Goal: Task Accomplishment & Management: Manage account settings

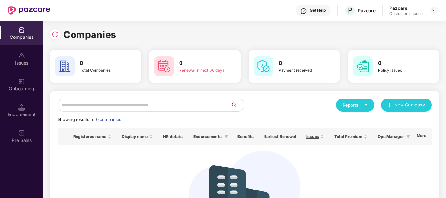
click at [427, 8] on div "Pazcare Customer_success" at bounding box center [413, 10] width 49 height 11
click at [433, 9] on img at bounding box center [433, 10] width 5 height 5
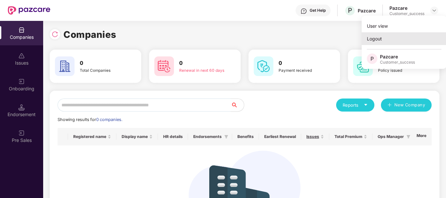
click at [395, 39] on div "Logout" at bounding box center [404, 38] width 85 height 13
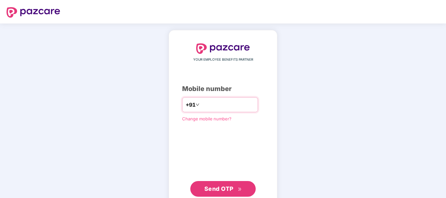
click at [224, 103] on input "number" at bounding box center [228, 105] width 54 height 10
type input "**********"
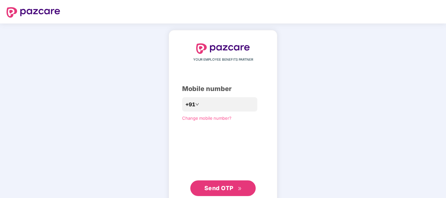
click at [228, 184] on button "Send OTP" at bounding box center [222, 189] width 65 height 16
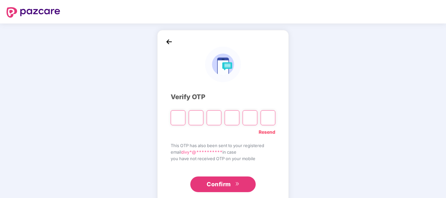
type input "*"
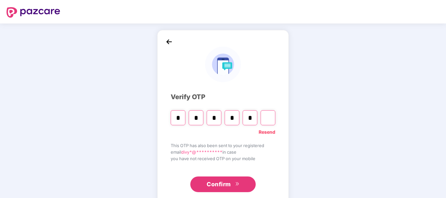
type input "*"
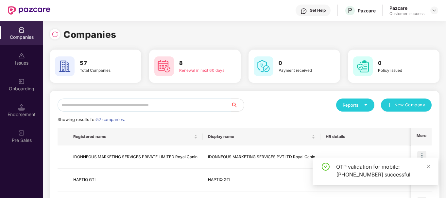
click at [95, 108] on input "text" at bounding box center [144, 105] width 173 height 13
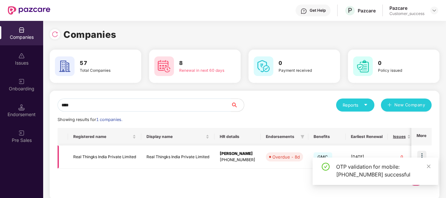
type input "****"
click at [129, 160] on td "Real Thingks India Private Limited" at bounding box center [104, 157] width 73 height 23
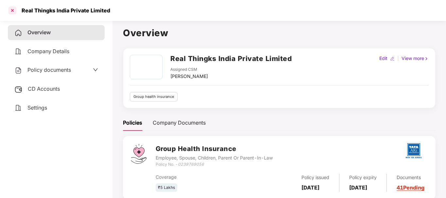
click at [10, 12] on div at bounding box center [12, 10] width 10 height 10
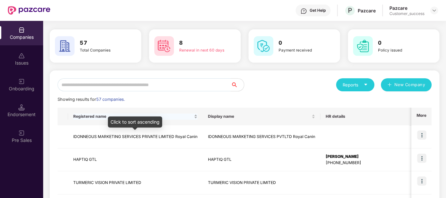
scroll to position [20, 0]
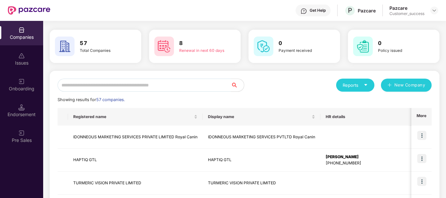
click at [156, 82] on input "text" at bounding box center [144, 85] width 173 height 13
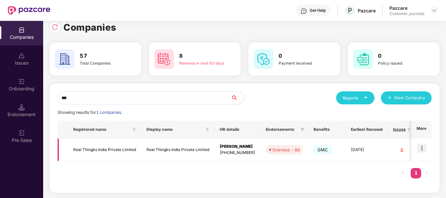
type input "***"
click at [424, 146] on img at bounding box center [421, 148] width 9 height 9
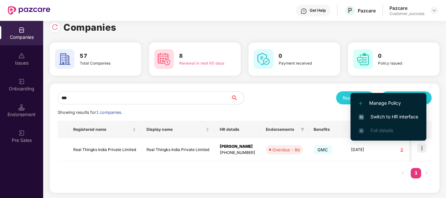
click at [402, 115] on span "Switch to HR interface" at bounding box center [388, 116] width 59 height 7
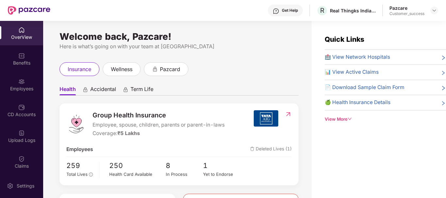
click at [23, 82] on img at bounding box center [21, 81] width 7 height 7
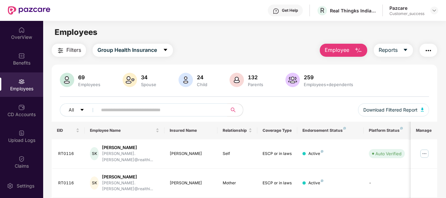
click at [136, 109] on input "text" at bounding box center [159, 110] width 117 height 10
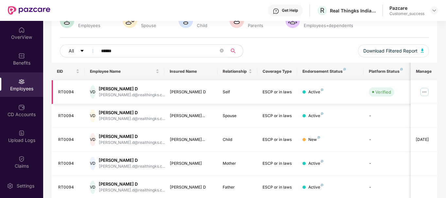
scroll to position [59, 0]
type input "******"
click at [427, 87] on img at bounding box center [424, 92] width 10 height 10
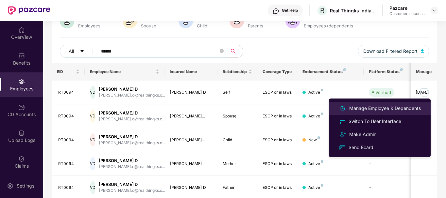
click at [377, 111] on div "Manage Employee & Dependents" at bounding box center [385, 108] width 74 height 7
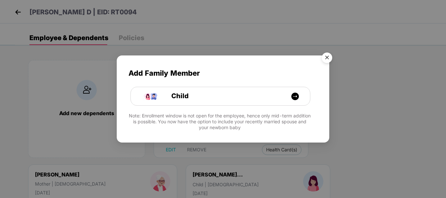
click at [329, 53] on img "Close" at bounding box center [327, 59] width 18 height 18
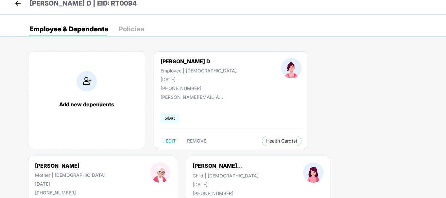
scroll to position [36, 0]
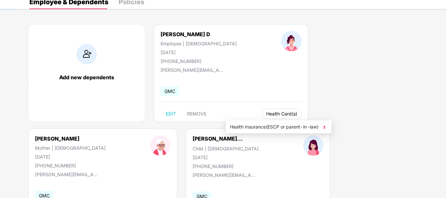
click at [266, 114] on span "Health Card(s)" at bounding box center [281, 113] width 31 height 3
click at [247, 125] on span "Health Insurance(ESCP or parent-in-law)" at bounding box center [279, 127] width 98 height 7
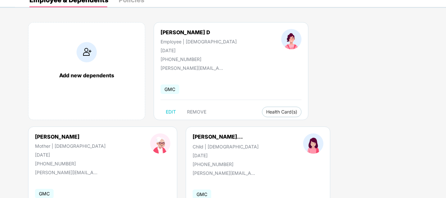
scroll to position [0, 0]
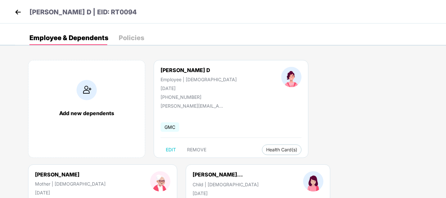
click at [21, 11] on img at bounding box center [18, 12] width 10 height 10
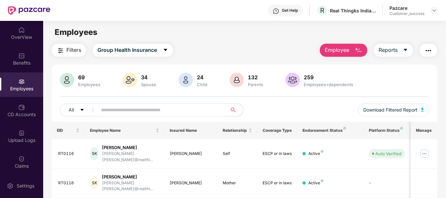
click at [163, 112] on input "text" at bounding box center [159, 110] width 117 height 10
type input "*"
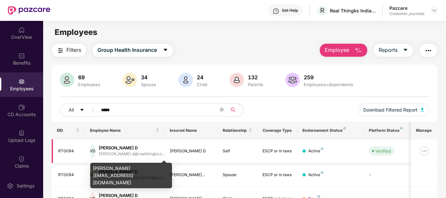
type input "*****"
click at [153, 153] on div "[PERSON_NAME].d@realthingks.c..." at bounding box center [132, 154] width 66 height 6
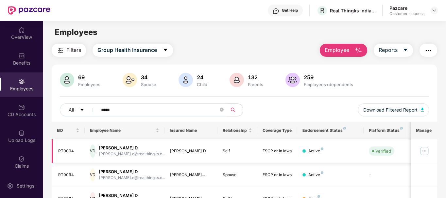
click at [429, 151] on img at bounding box center [424, 151] width 10 height 10
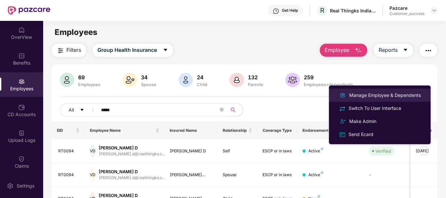
click at [384, 96] on div "Manage Employee & Dependents" at bounding box center [385, 95] width 74 height 7
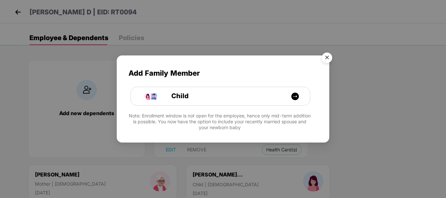
click at [325, 58] on img "Close" at bounding box center [327, 59] width 18 height 18
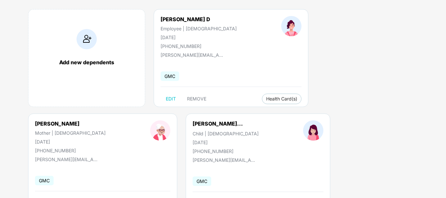
scroll to position [50, 0]
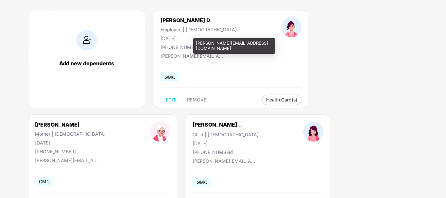
click at [193, 54] on div "[PERSON_NAME][EMAIL_ADDRESS][DOMAIN_NAME]" at bounding box center [192, 56] width 65 height 6
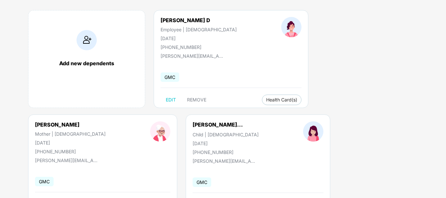
drag, startPoint x: 217, startPoint y: 55, endPoint x: 161, endPoint y: 59, distance: 56.0
click at [161, 59] on div "[PERSON_NAME] D Employee | [DEMOGRAPHIC_DATA] [DATE] [PHONE_NUMBER] [PERSON_NAM…" at bounding box center [231, 59] width 155 height 98
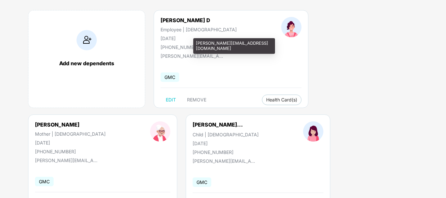
click at [164, 56] on div "[PERSON_NAME][EMAIL_ADDRESS][DOMAIN_NAME]" at bounding box center [192, 56] width 65 height 6
copy div "[PERSON_NAME][EMAIL_ADDRESS][DOMAIN_NAME]"
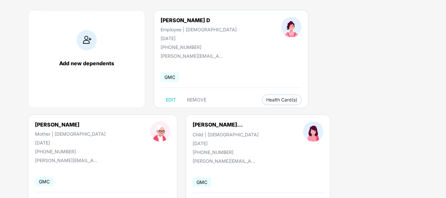
click at [195, 73] on div "GMC" at bounding box center [230, 78] width 141 height 14
